Goal: Information Seeking & Learning: Learn about a topic

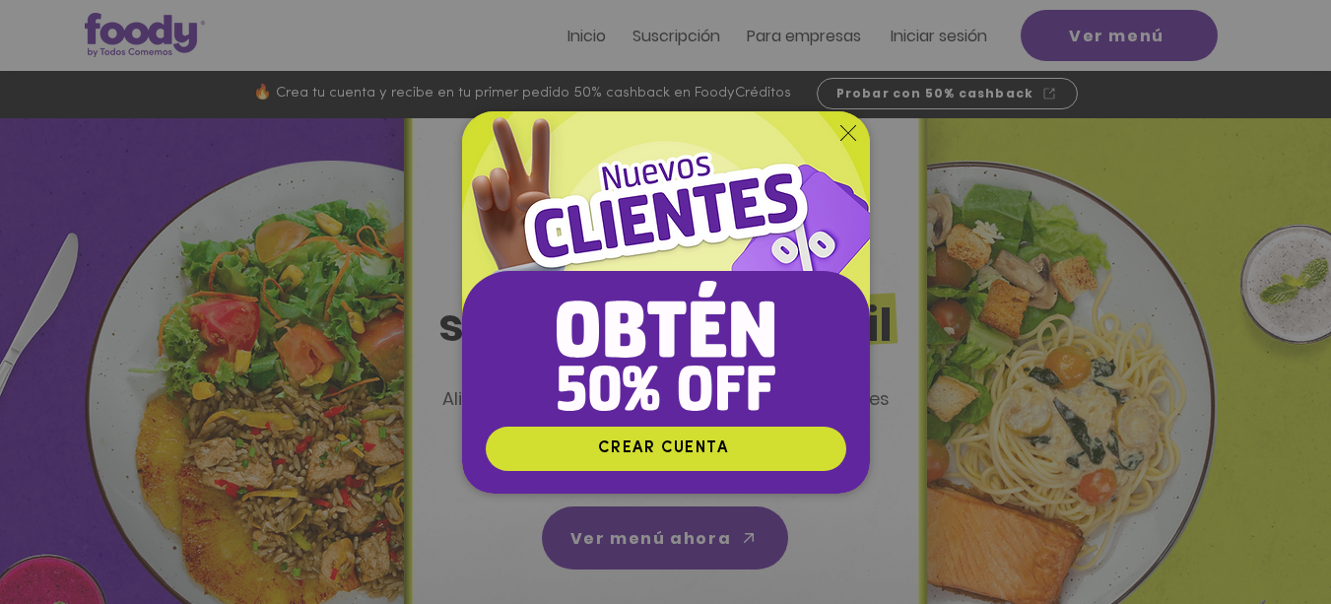
click at [858, 132] on img "Nuevos suscriptores 50% off" at bounding box center [666, 268] width 408 height 314
click at [843, 127] on icon "Volver al sitio" at bounding box center [848, 133] width 16 height 16
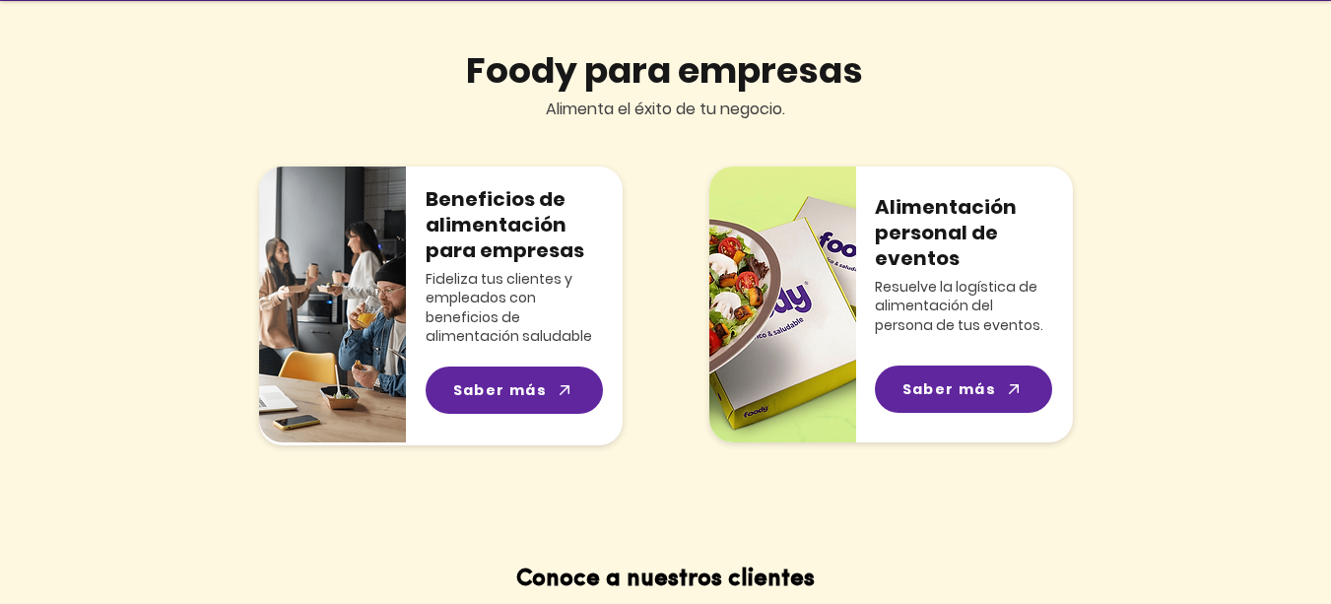
scroll to position [2068, 0]
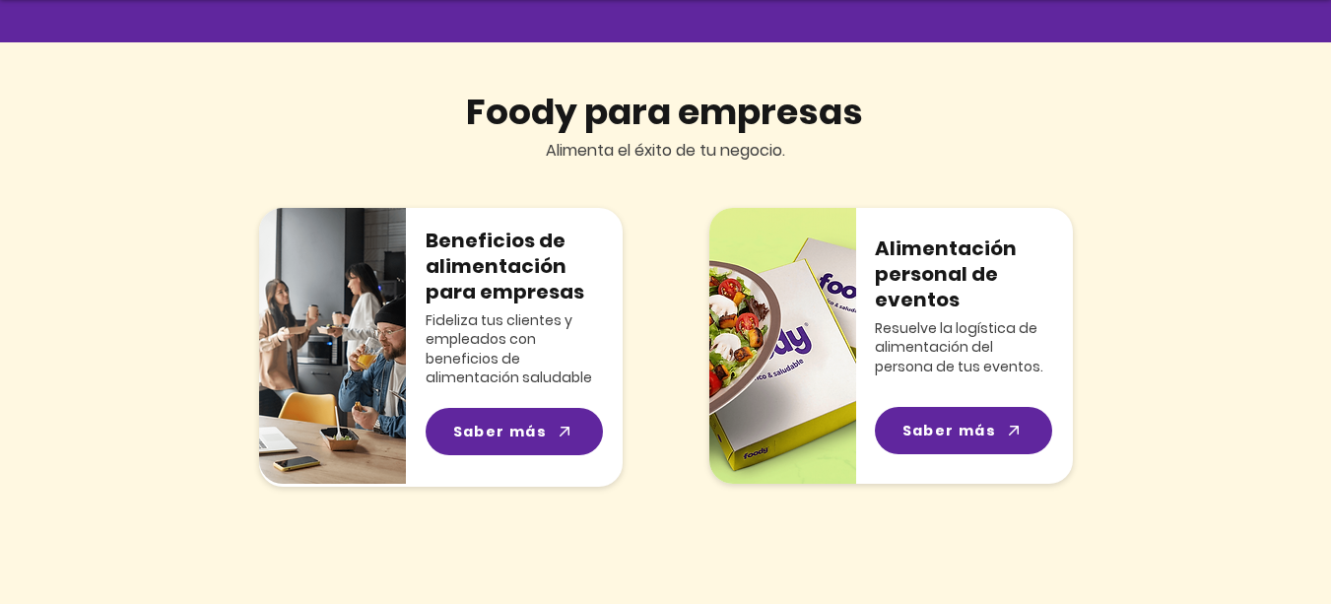
click at [957, 431] on span "Saber más" at bounding box center [949, 431] width 95 height 21
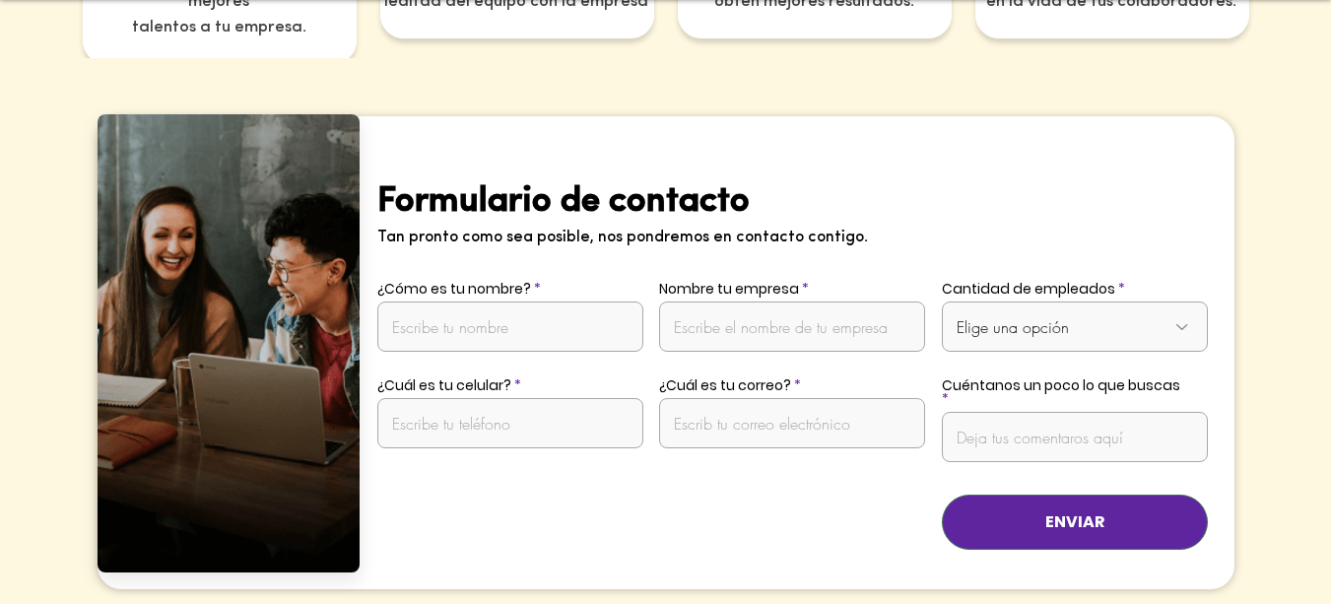
scroll to position [3940, 0]
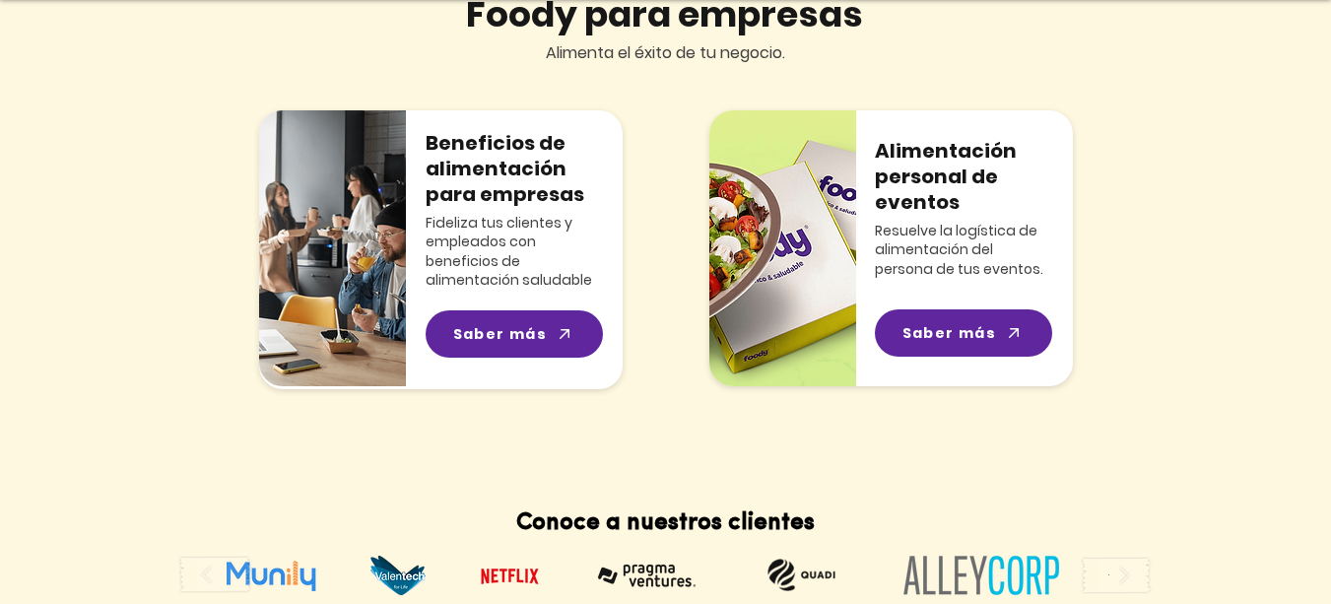
scroll to position [2167, 0]
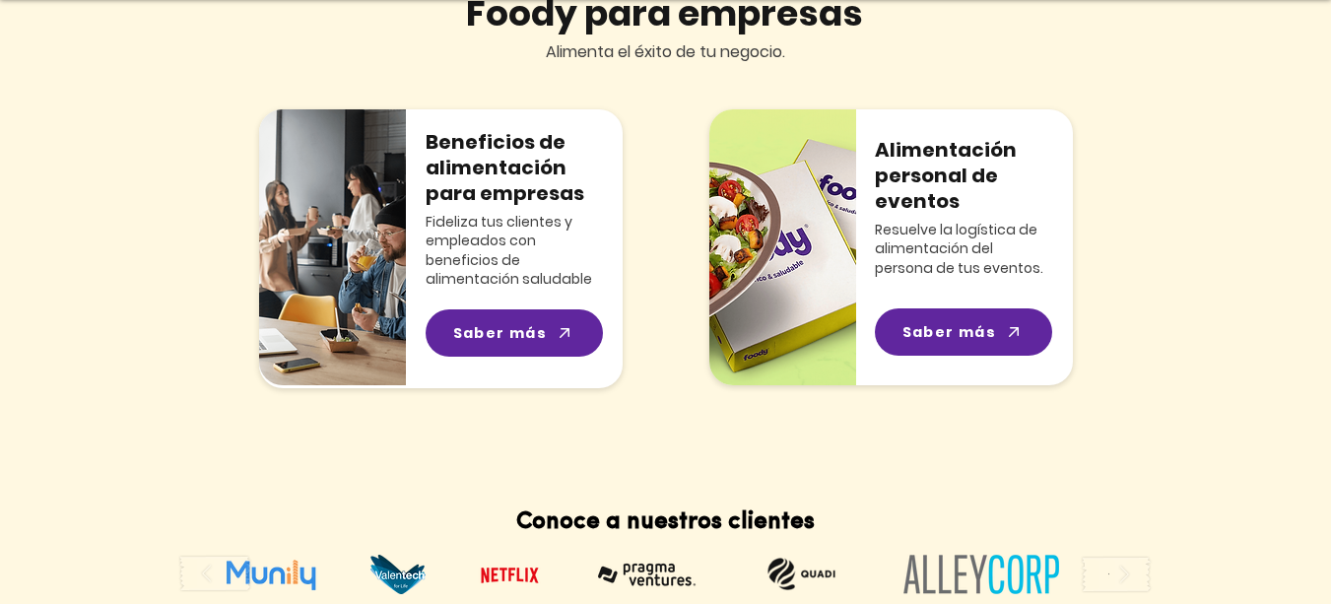
click at [482, 338] on span "Saber más" at bounding box center [500, 333] width 95 height 21
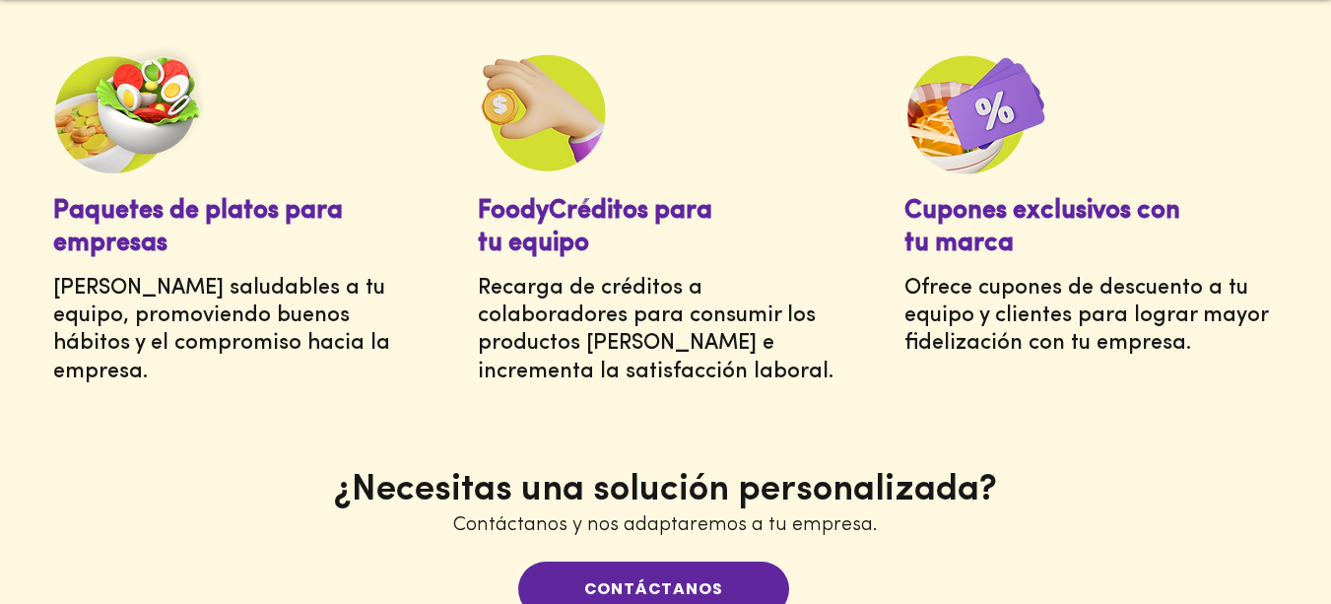
scroll to position [1182, 0]
